Goal: Task Accomplishment & Management: Complete application form

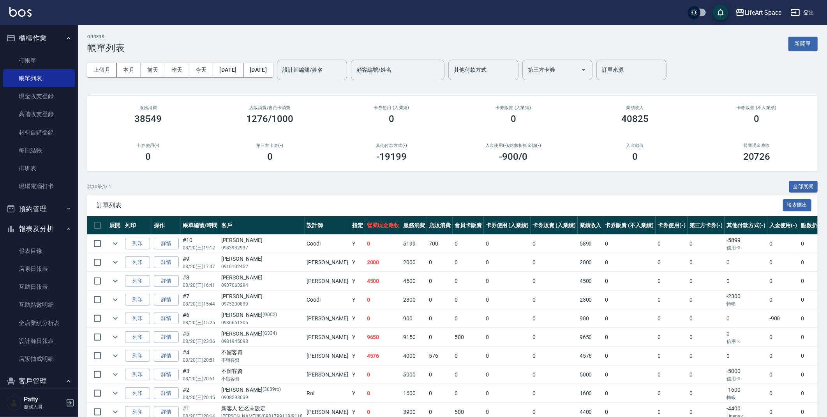
scroll to position [26, 0]
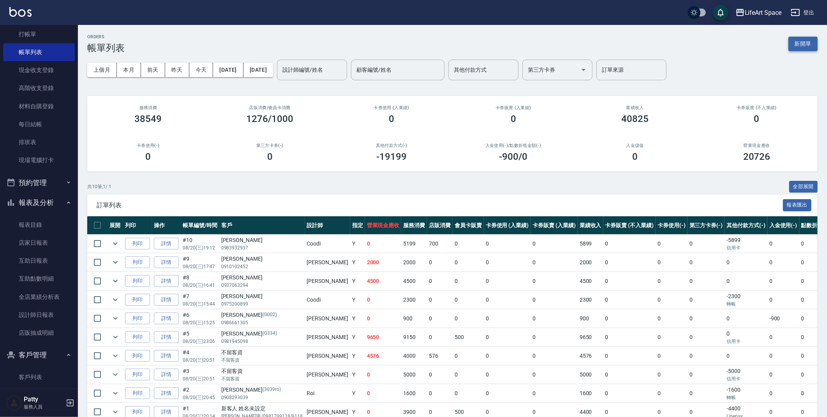
click at [809, 45] on button "新開單" at bounding box center [802, 44] width 29 height 14
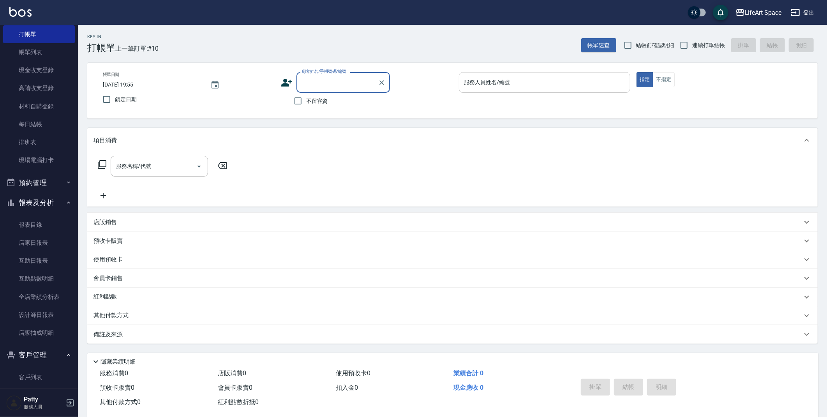
click at [607, 78] on input "服務人員姓名/編號" at bounding box center [544, 83] width 165 height 14
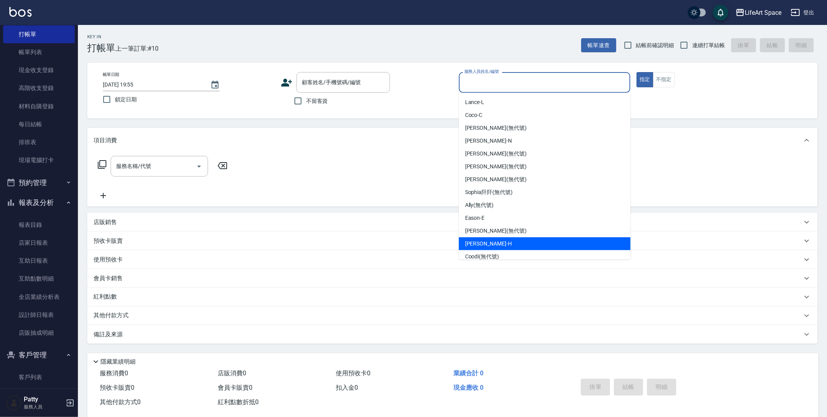
click at [492, 241] on div "[PERSON_NAME]" at bounding box center [545, 243] width 172 height 13
type input "[PERSON_NAME]"
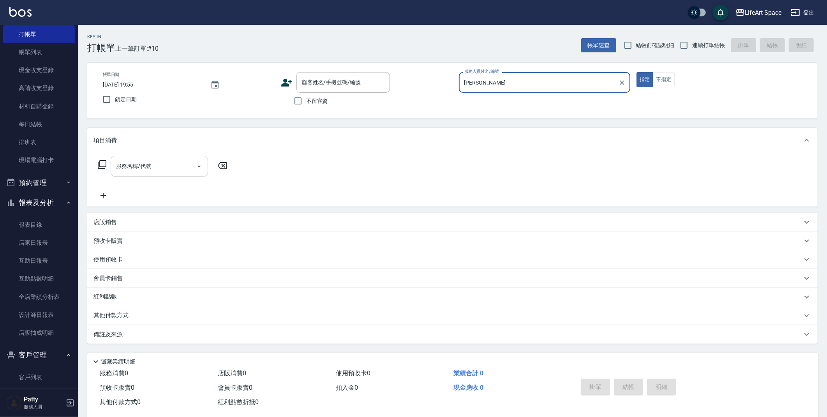
click at [171, 167] on input "服務名稱/代號" at bounding box center [153, 166] width 79 height 14
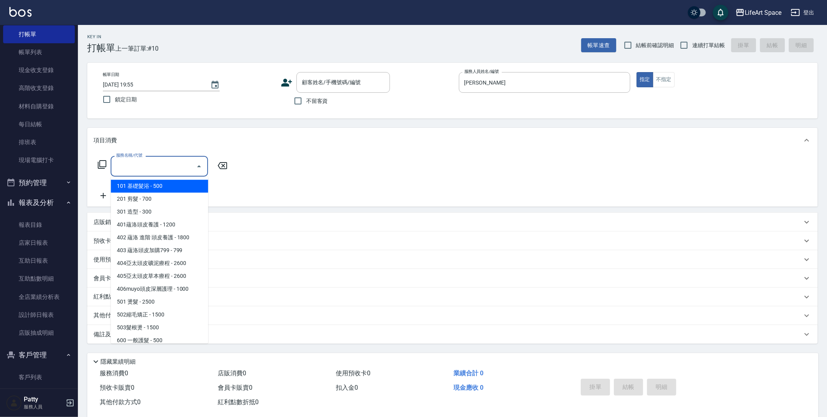
click at [167, 183] on span "101 基礎髮浴 - 500" at bounding box center [159, 186] width 97 height 13
type input "101 基礎髮浴 (101)"
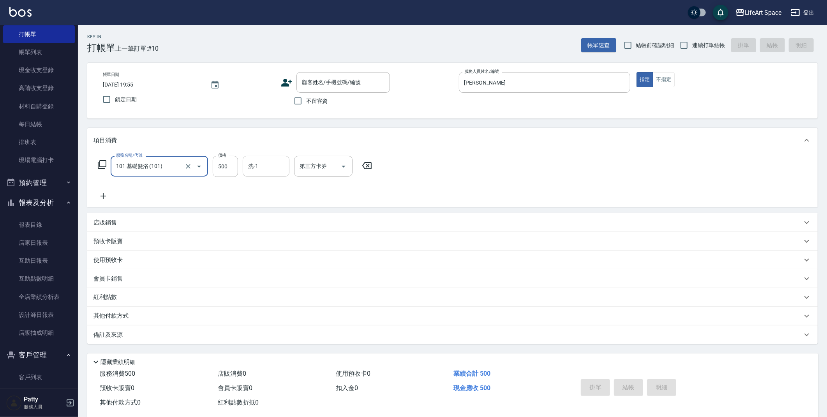
click at [257, 169] on div "洗-1 洗-1" at bounding box center [266, 166] width 47 height 21
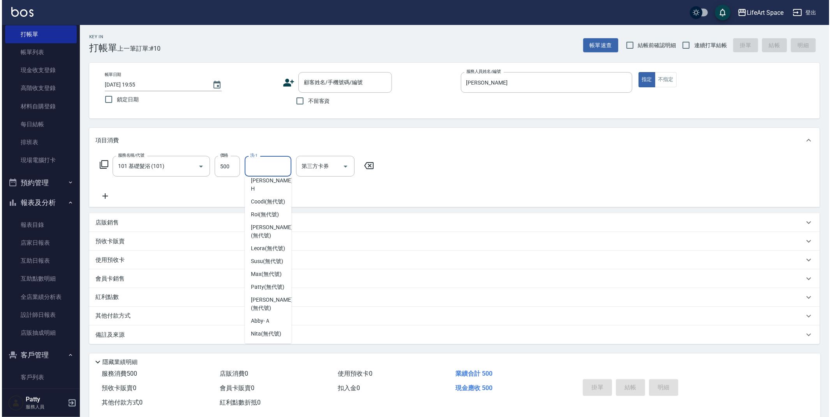
scroll to position [220, 0]
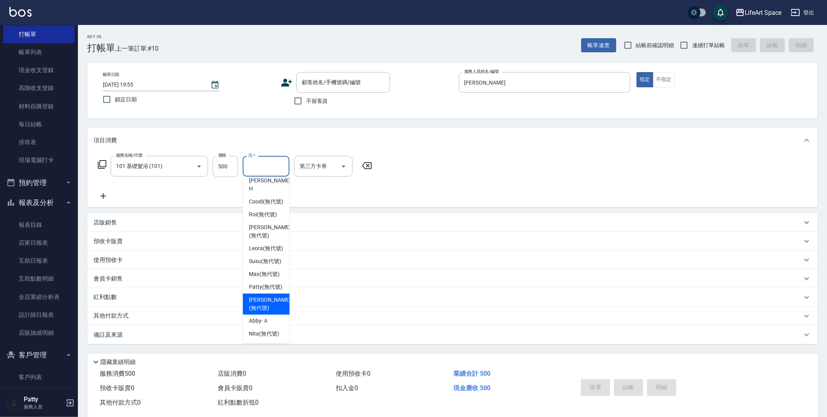
click at [264, 301] on span "[PERSON_NAME] (無代號)" at bounding box center [269, 304] width 41 height 16
type input "[PERSON_NAME](無代號)"
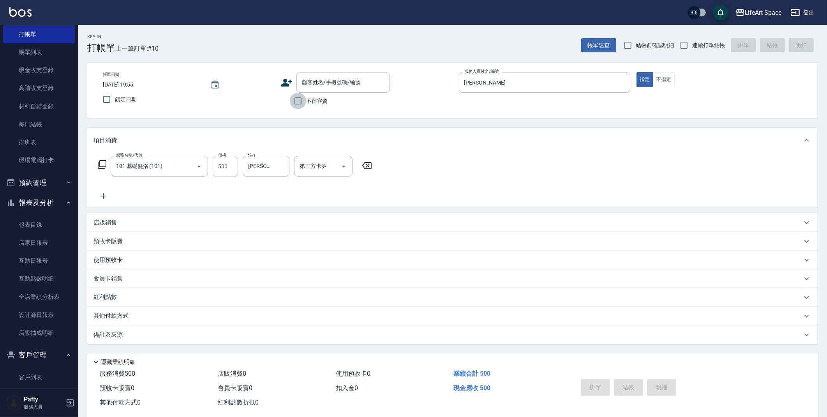
click at [296, 104] on input "不留客資" at bounding box center [298, 101] width 16 height 16
checkbox input "true"
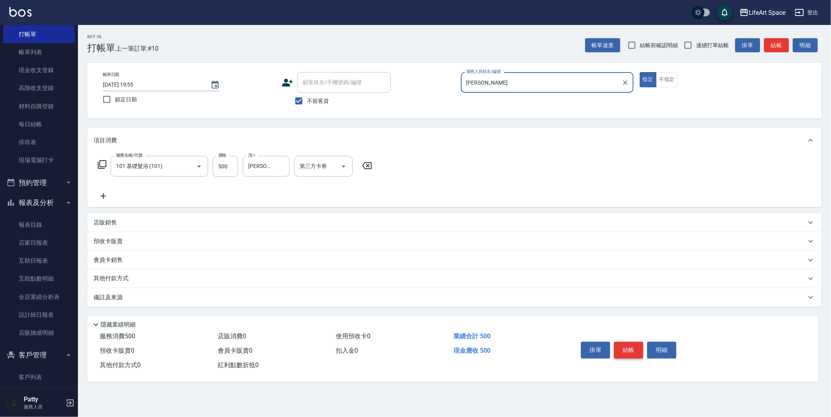
click at [635, 349] on button "結帳" at bounding box center [628, 350] width 29 height 16
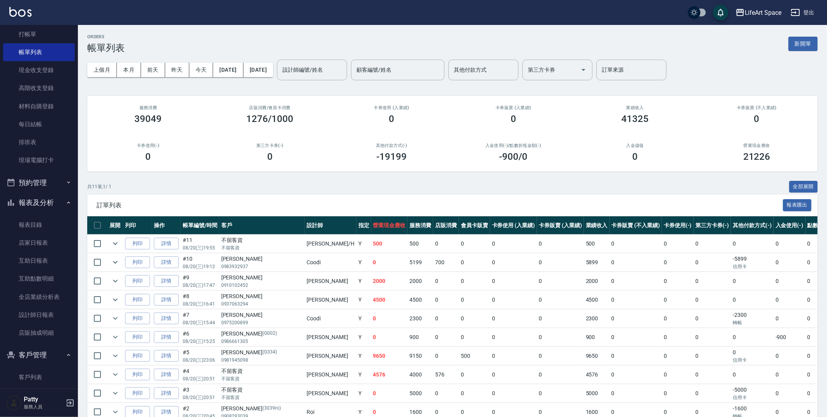
click at [803, 46] on button "新開單" at bounding box center [802, 44] width 29 height 14
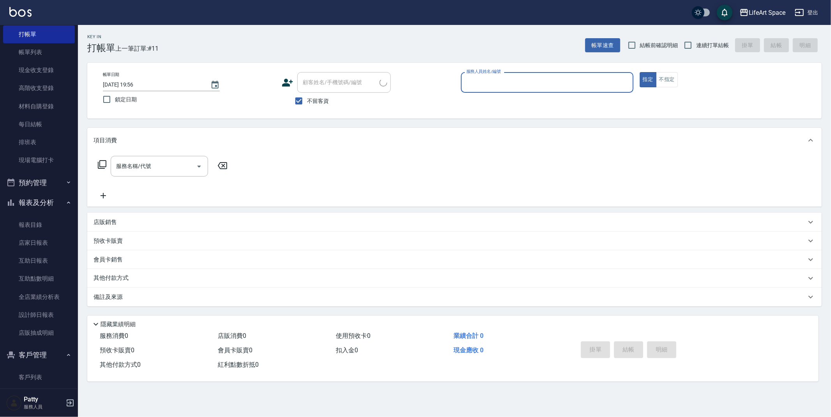
click at [579, 81] on input "服務人員姓名/編號" at bounding box center [547, 83] width 166 height 14
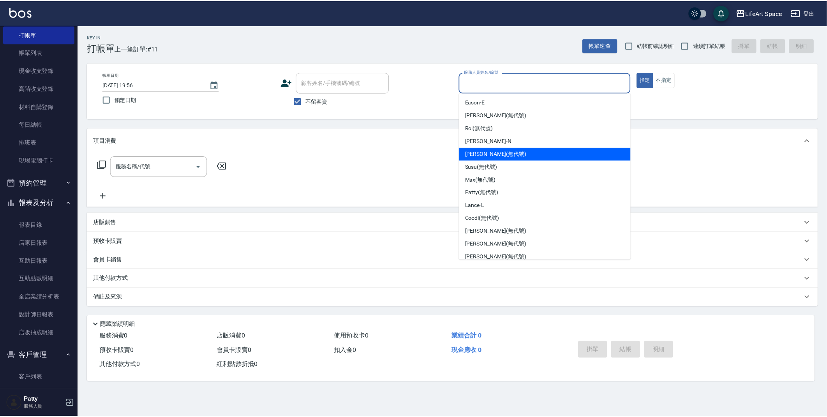
scroll to position [122, 0]
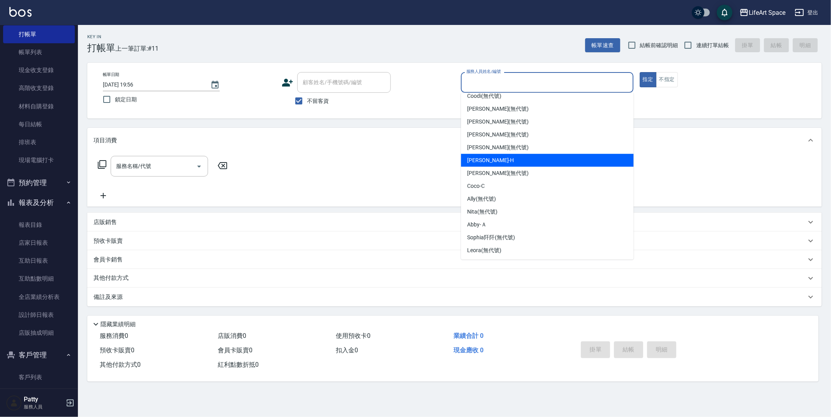
click at [500, 159] on div "[PERSON_NAME]" at bounding box center [547, 160] width 173 height 13
type input "[PERSON_NAME]"
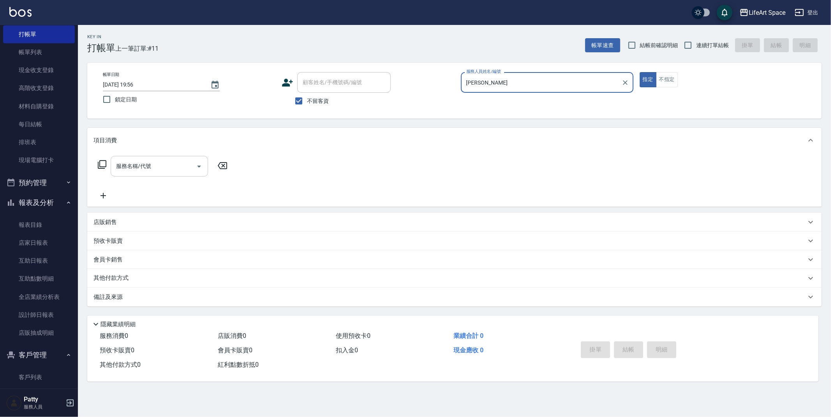
click at [150, 161] on input "服務名稱/代號" at bounding box center [153, 166] width 79 height 14
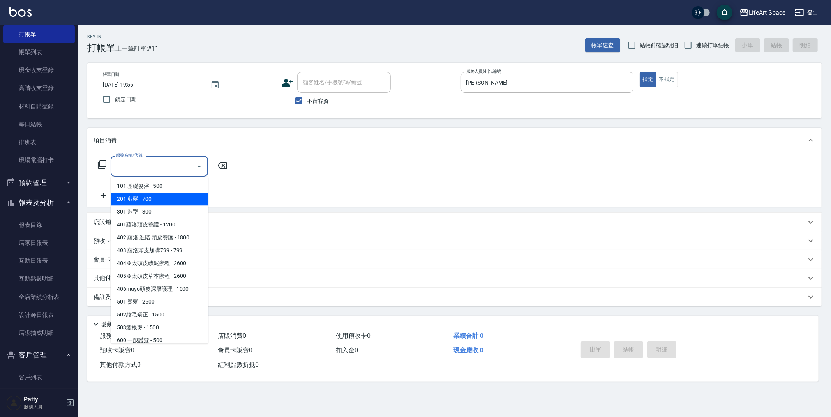
click at [161, 200] on span "201 剪髮 - 700" at bounding box center [159, 198] width 97 height 13
type input "201 剪髮(201)"
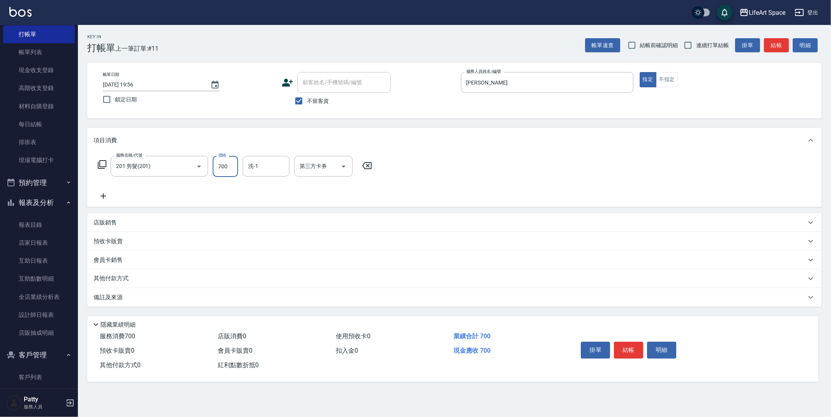
click at [232, 173] on input "700" at bounding box center [225, 166] width 25 height 21
type input "600"
click at [624, 350] on button "結帳" at bounding box center [628, 350] width 29 height 16
